Goal: Task Accomplishment & Management: Manage account settings

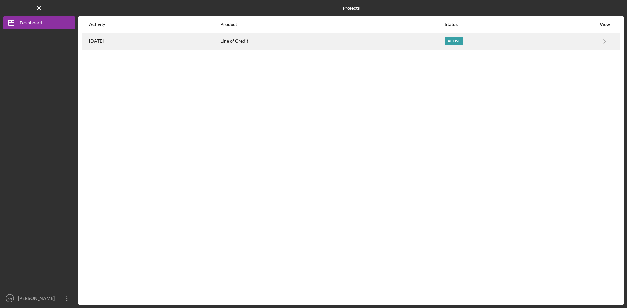
click at [463, 39] on div "Active" at bounding box center [453, 41] width 19 height 8
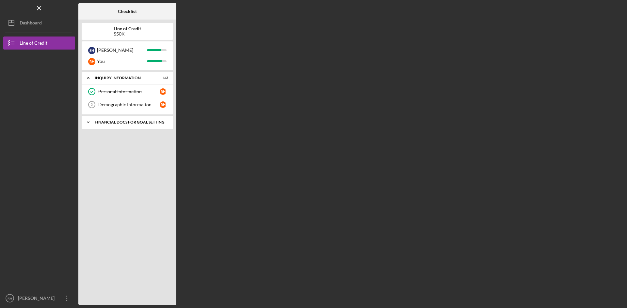
click at [120, 124] on div "Financial Docs for Goal Setting" at bounding box center [130, 122] width 70 height 4
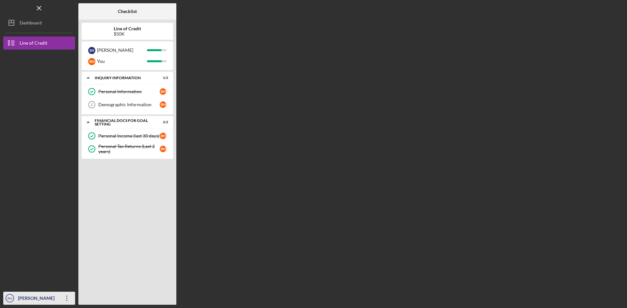
click at [41, 297] on div "[PERSON_NAME]" at bounding box center [37, 299] width 42 height 15
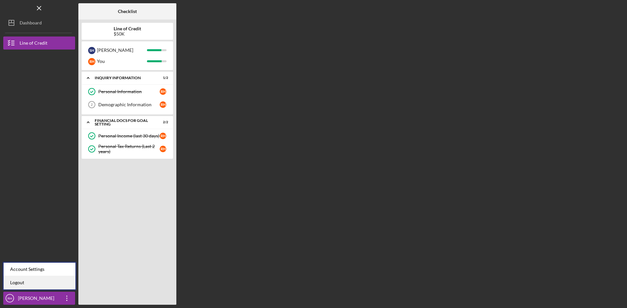
click at [19, 282] on link "Logout" at bounding box center [40, 282] width 72 height 13
